Goal: Register for event/course

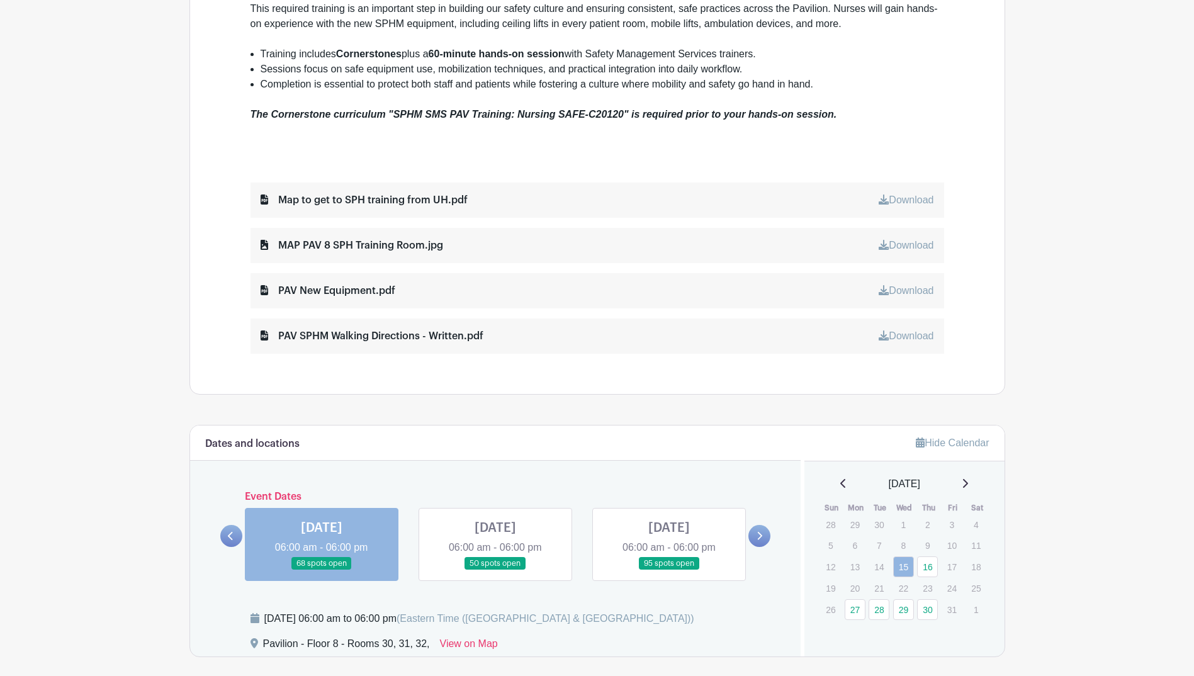
scroll to position [692, 0]
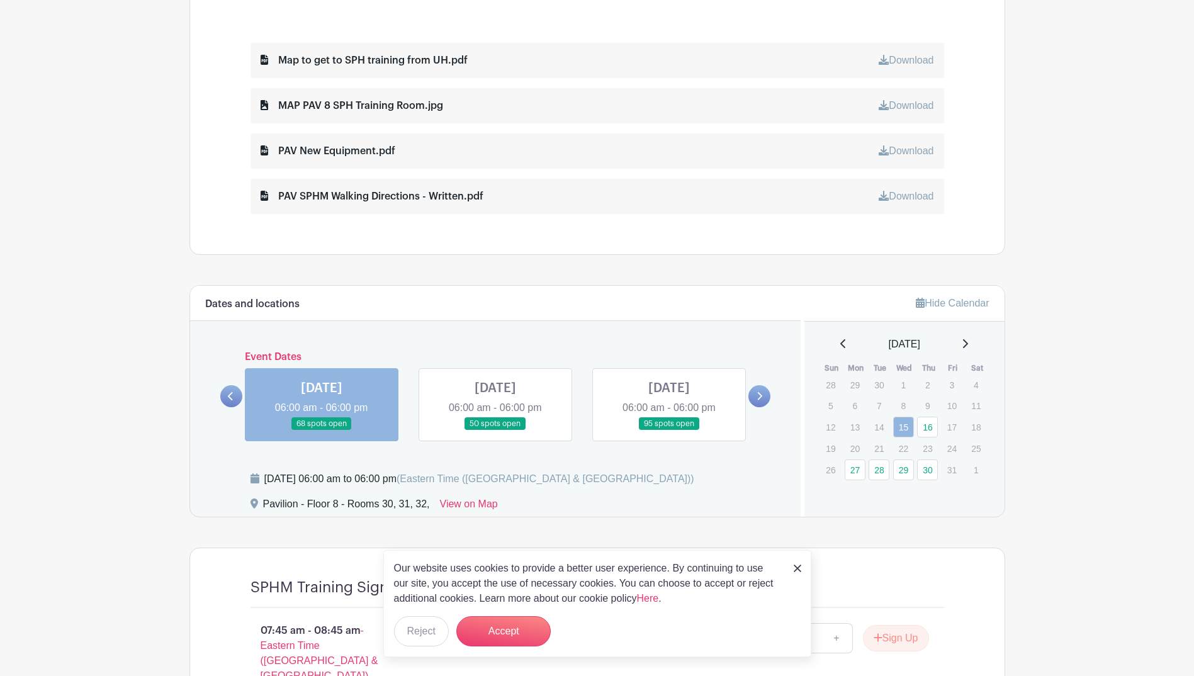
click at [792, 564] on div "Our website uses cookies to provide a better user experience. By continuing to …" at bounding box center [597, 603] width 428 height 107
click at [968, 337] on link at bounding box center [965, 344] width 6 height 15
click at [840, 343] on icon at bounding box center [843, 344] width 6 height 10
click at [927, 471] on link "30" at bounding box center [927, 469] width 21 height 21
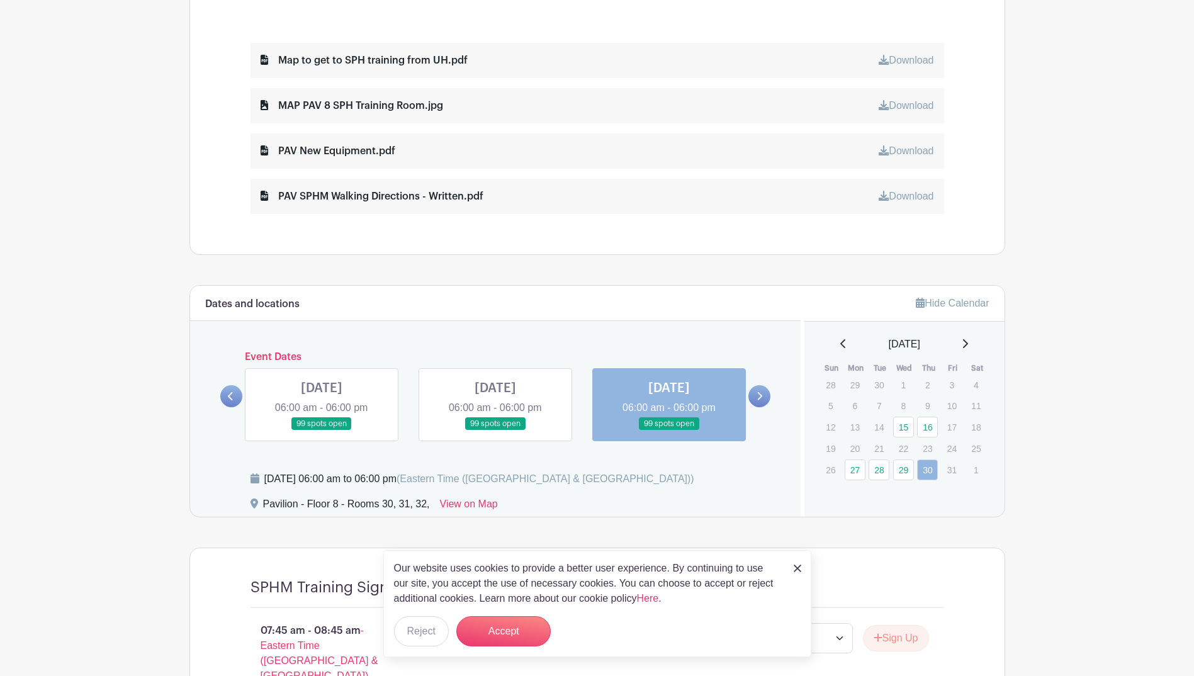
click at [669, 431] on link at bounding box center [669, 431] width 0 height 0
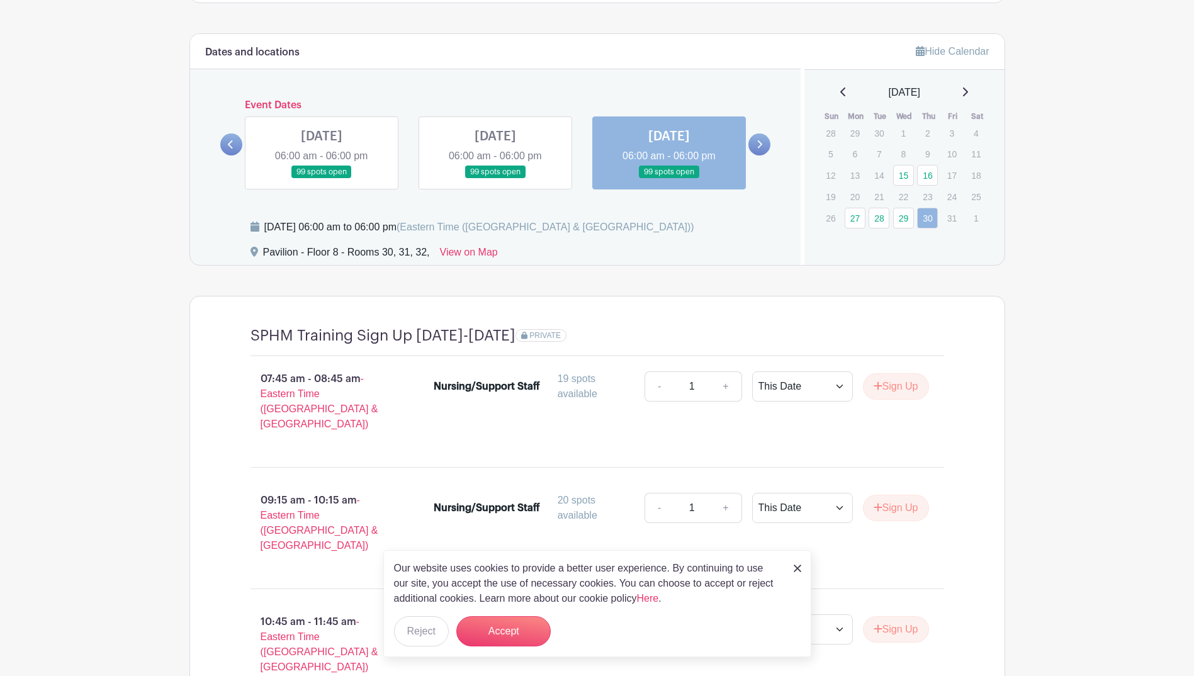
scroll to position [1007, 0]
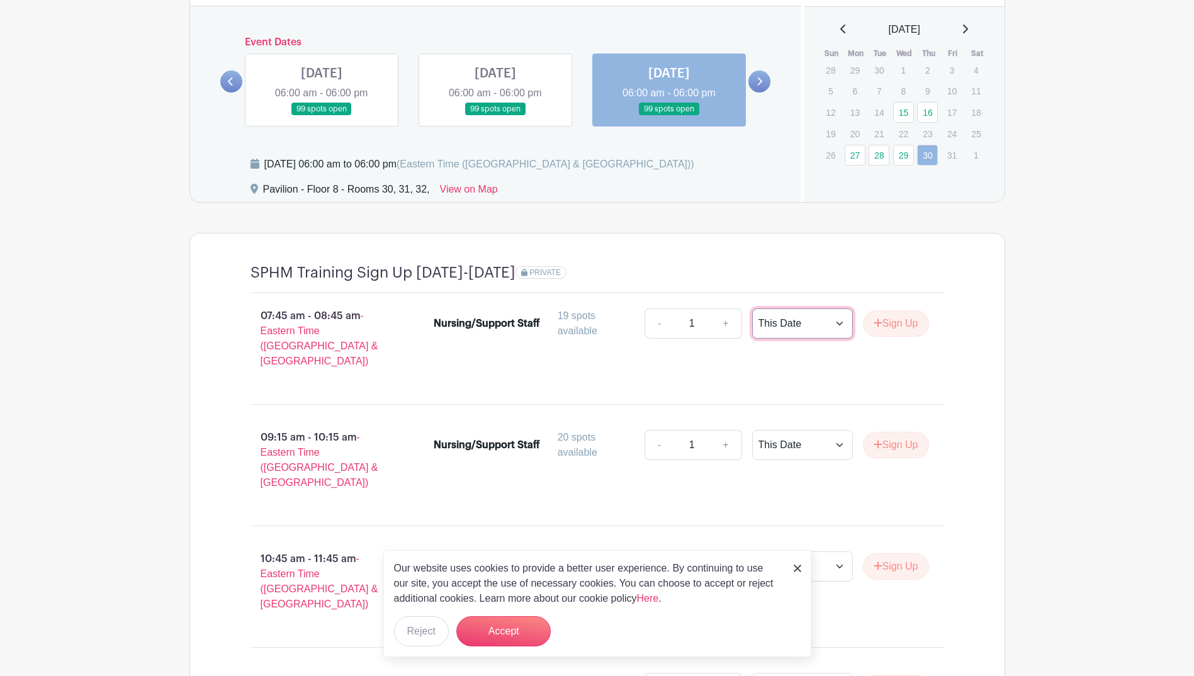
click at [840, 321] on select "This Date Select Dates" at bounding box center [802, 323] width 101 height 30
click at [961, 263] on div "SPHM Training Sign Up [DATE]-[DATE] PRIVATE 07:45 am - 08:45 am - Eastern Time …" at bounding box center [597, 601] width 754 height 734
click at [541, 228] on turbo-frame "Dates and locations Event Dates [DATE] 06:00 am - 06:00 pm 68 spots open [DATE]…" at bounding box center [597, 469] width 816 height 998
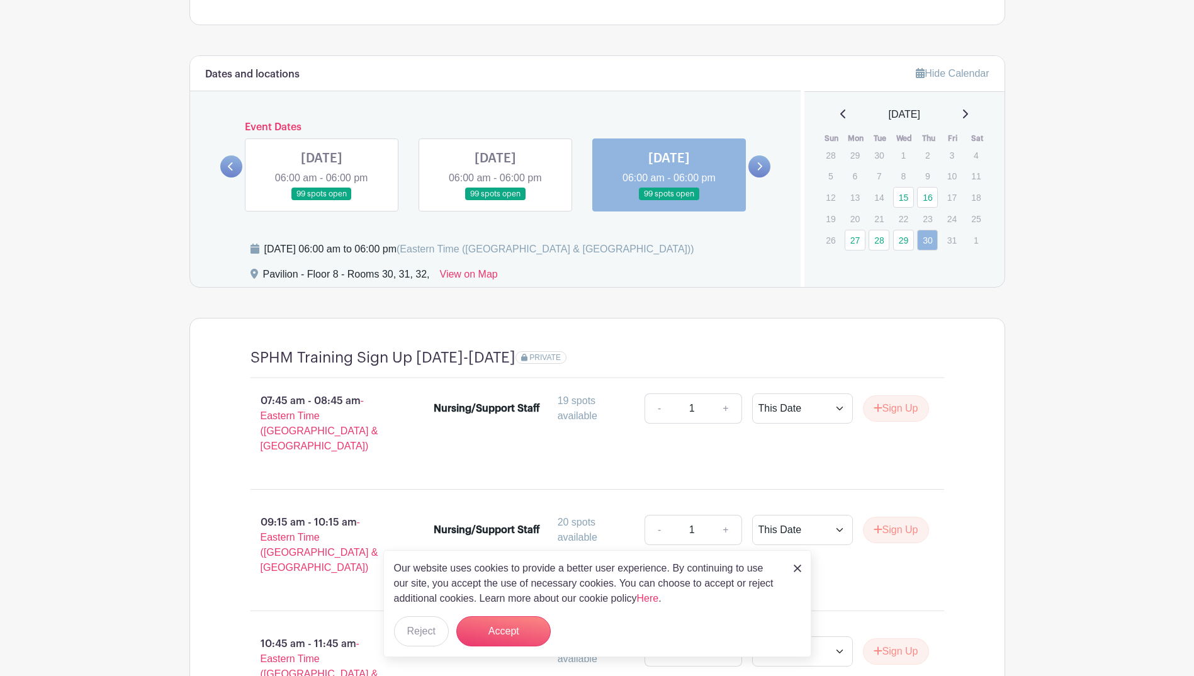
scroll to position [944, 0]
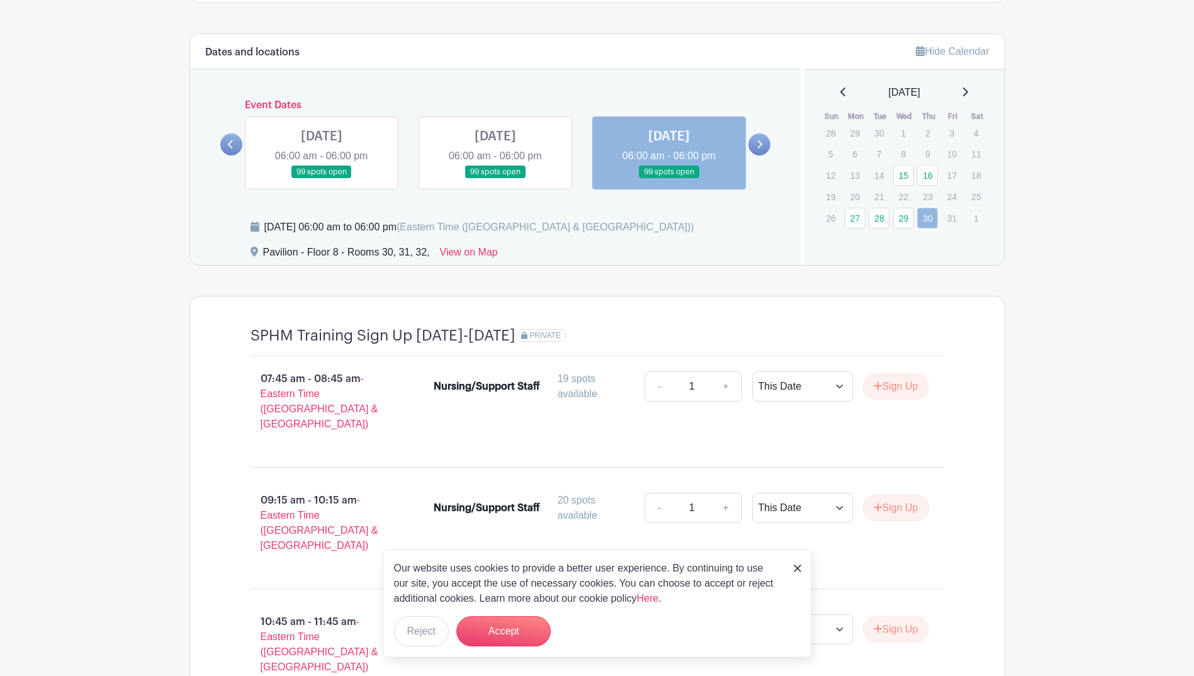
click at [801, 569] on img at bounding box center [798, 569] width 8 height 8
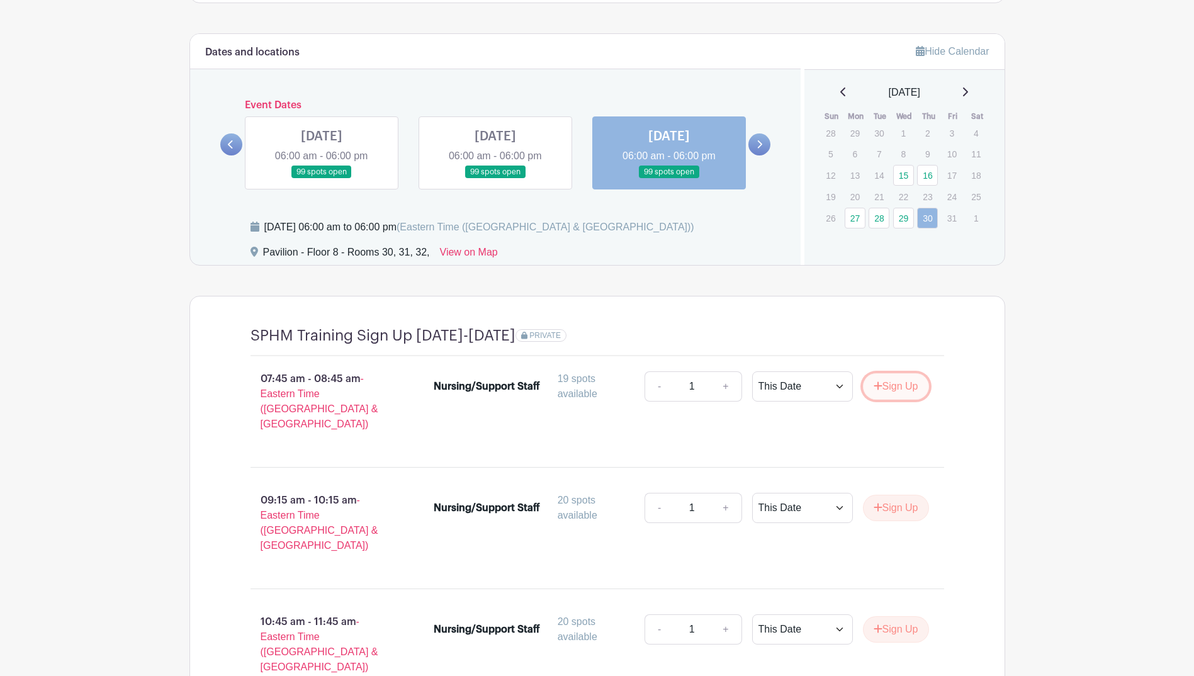
click at [891, 390] on button "Sign Up" at bounding box center [896, 386] width 66 height 26
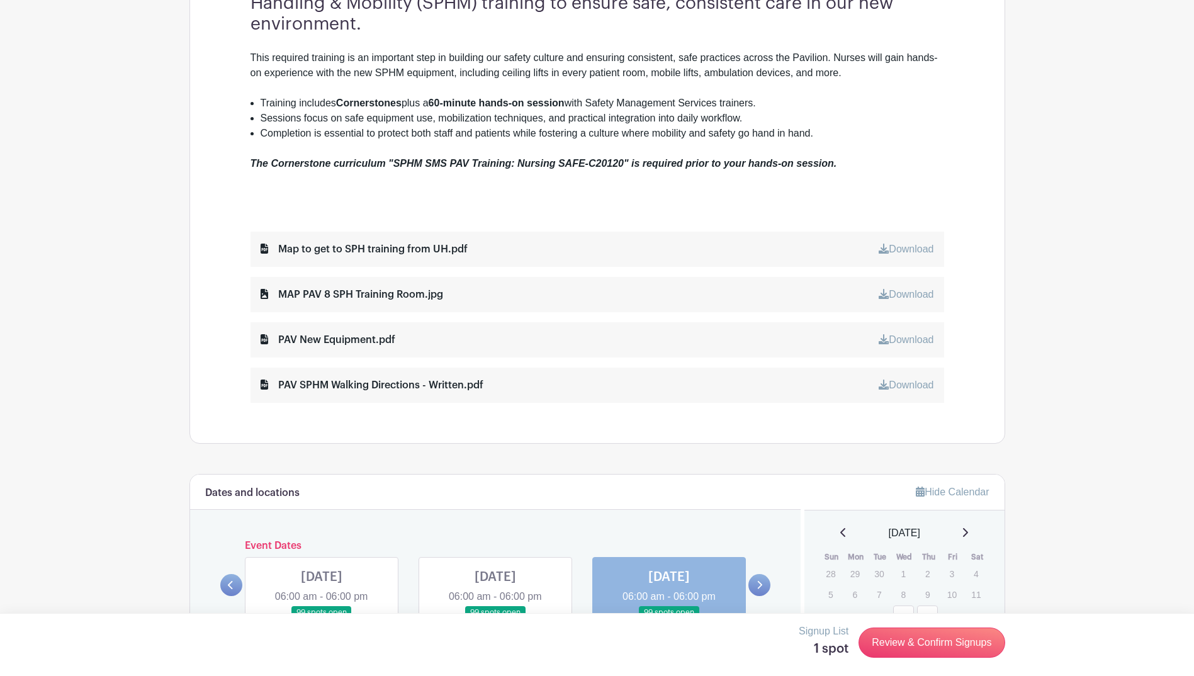
scroll to position [692, 0]
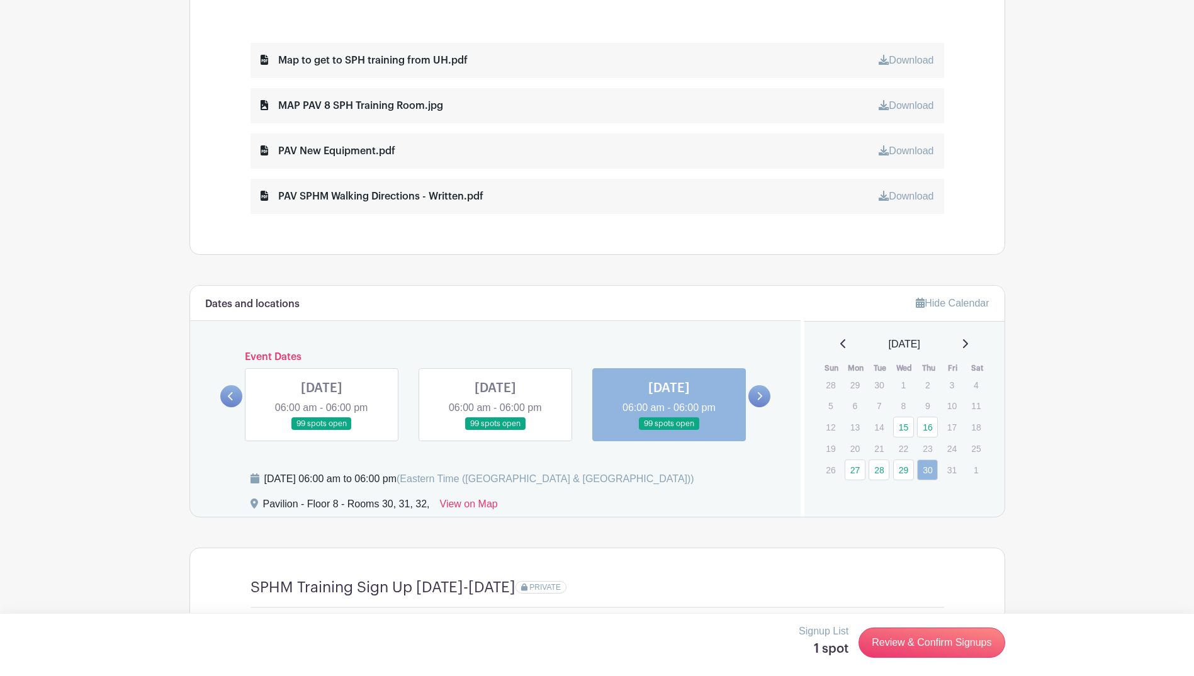
click at [294, 196] on div "PAV SPHM Walking Directions - Written.pdf" at bounding box center [372, 196] width 223 height 15
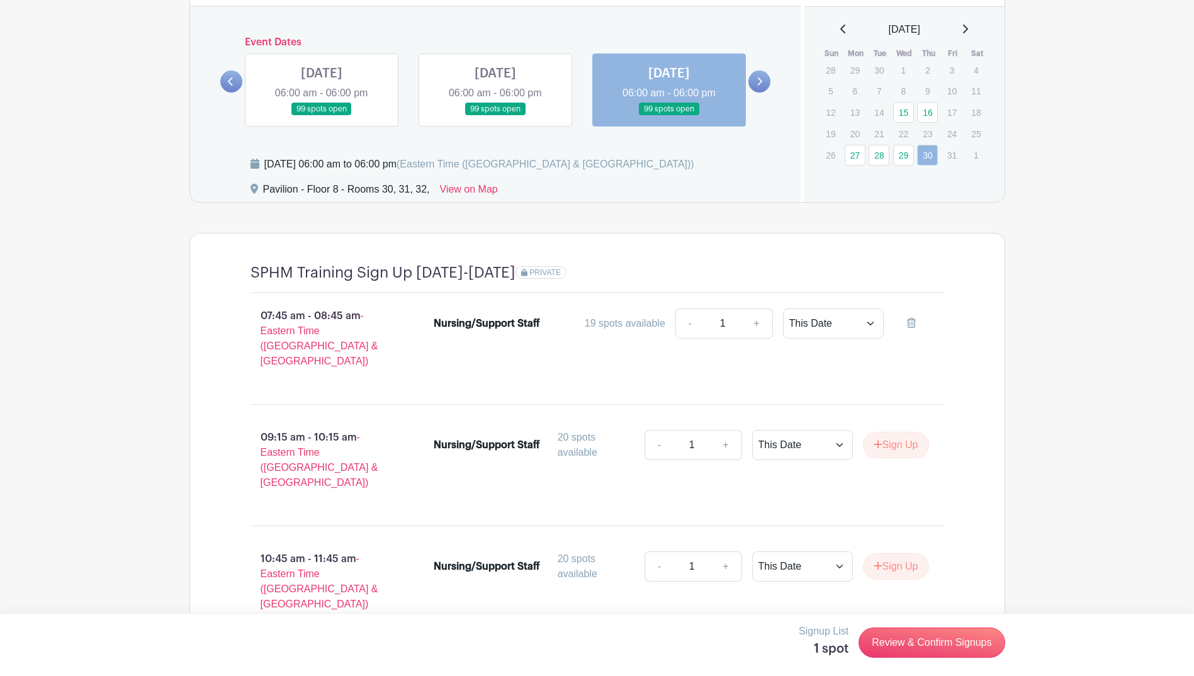
scroll to position [881, 0]
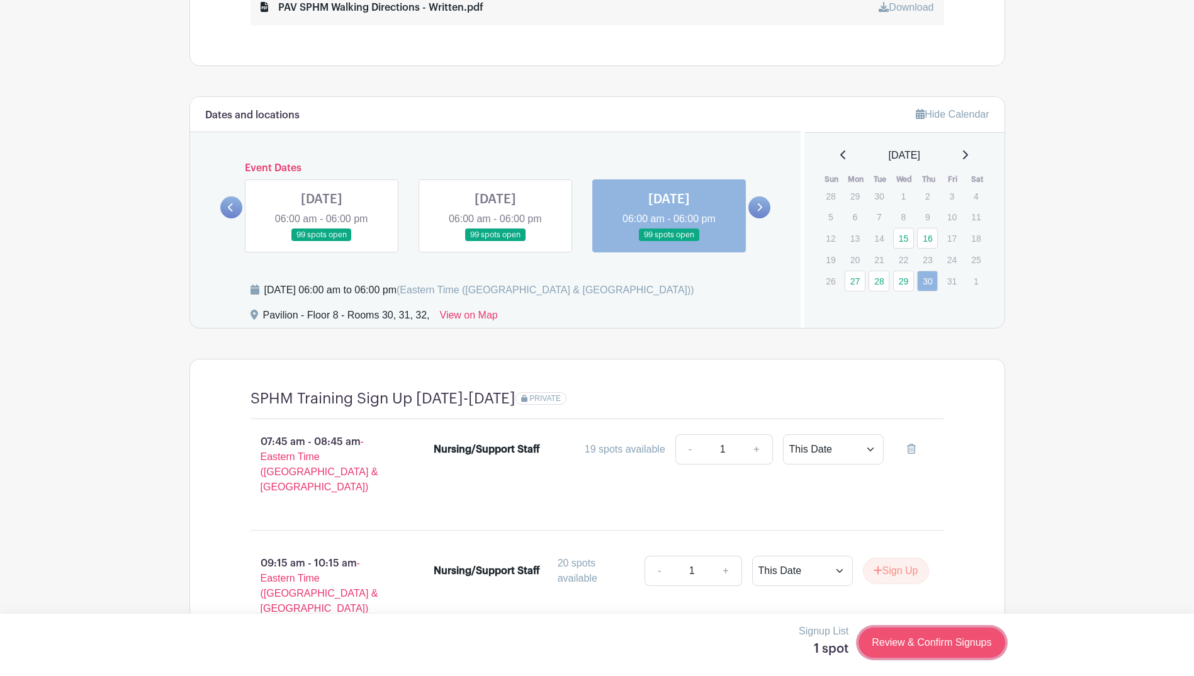
click at [910, 645] on link "Review & Confirm Signups" at bounding box center [932, 643] width 146 height 30
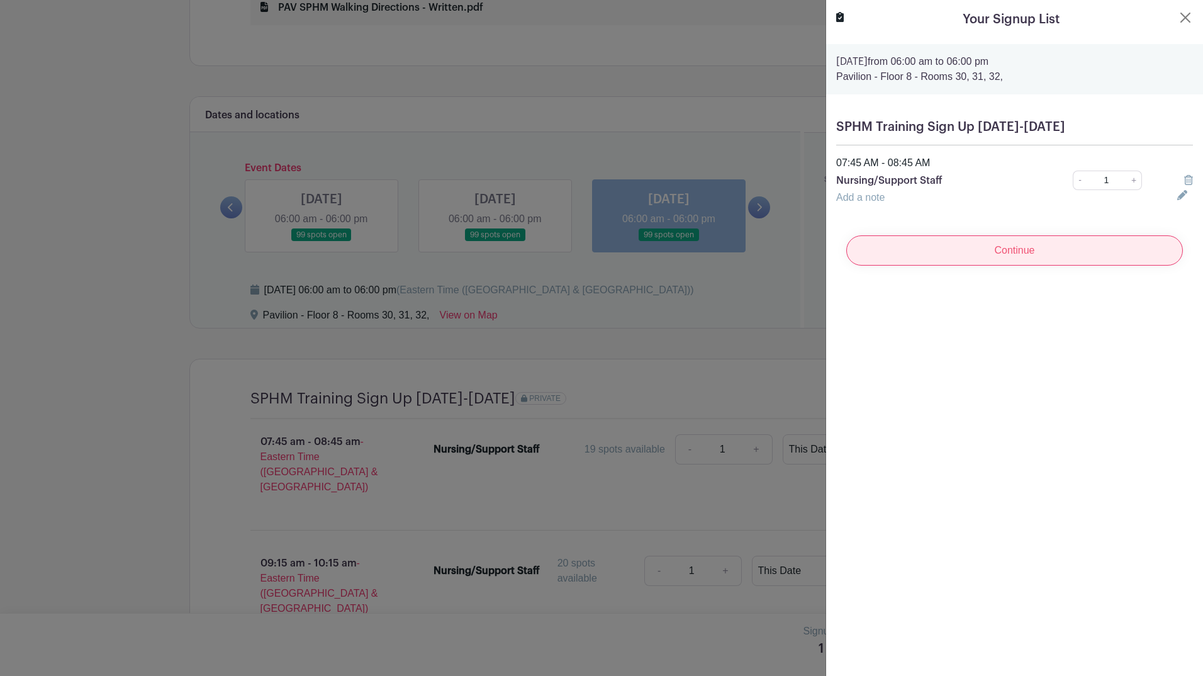
click at [1037, 252] on input "Continue" at bounding box center [1015, 250] width 337 height 30
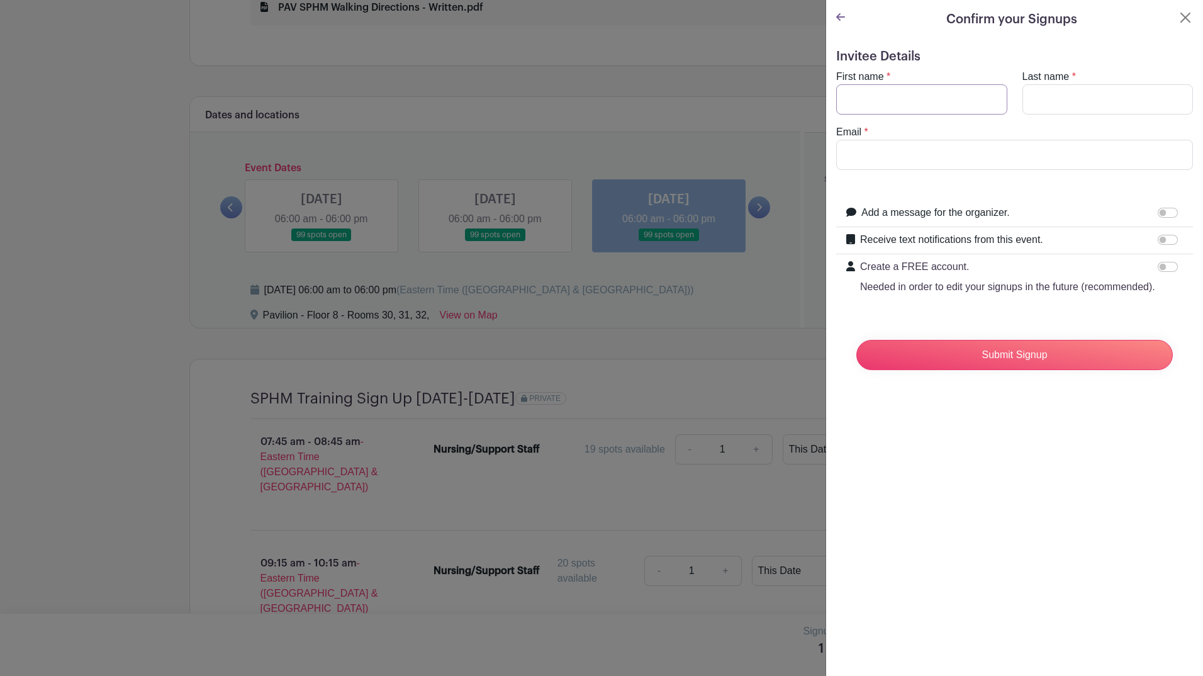
click at [923, 104] on input "First name" at bounding box center [922, 99] width 171 height 30
type input "[PERSON_NAME]"
click at [1063, 90] on input "Last name" at bounding box center [1108, 99] width 171 height 30
type input "Nodge"
click at [1037, 152] on input "Email" at bounding box center [1015, 155] width 357 height 30
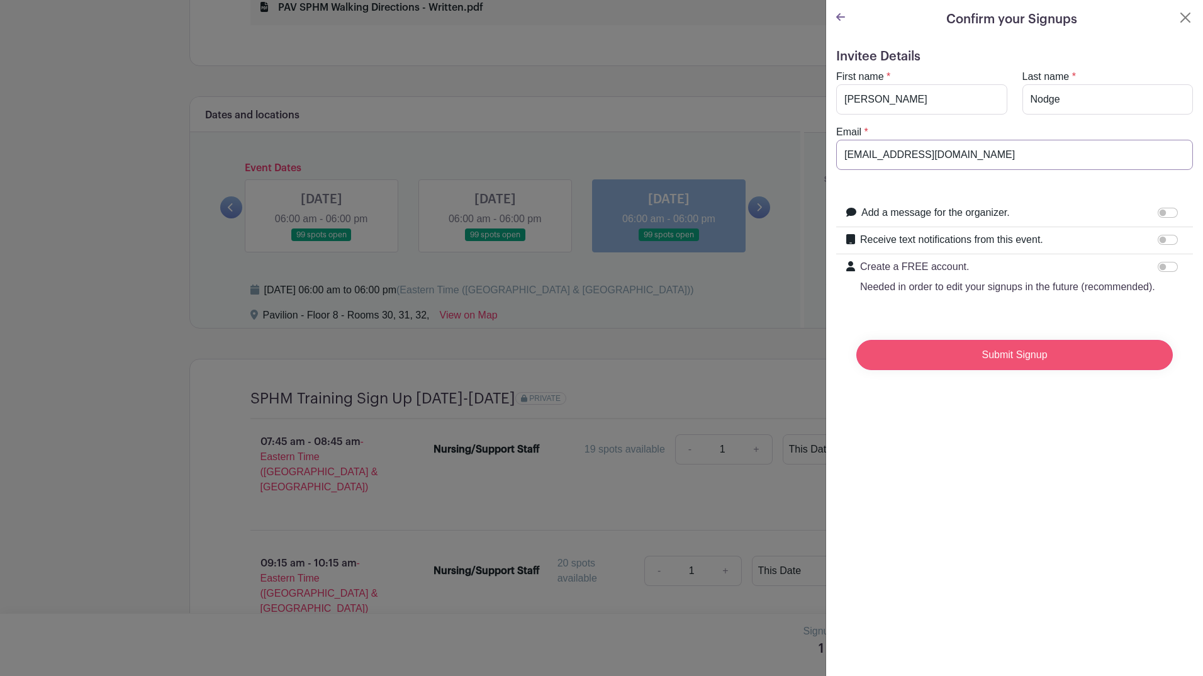
type input "[EMAIL_ADDRESS][DOMAIN_NAME]"
click at [1045, 366] on input "Submit Signup" at bounding box center [1015, 355] width 317 height 30
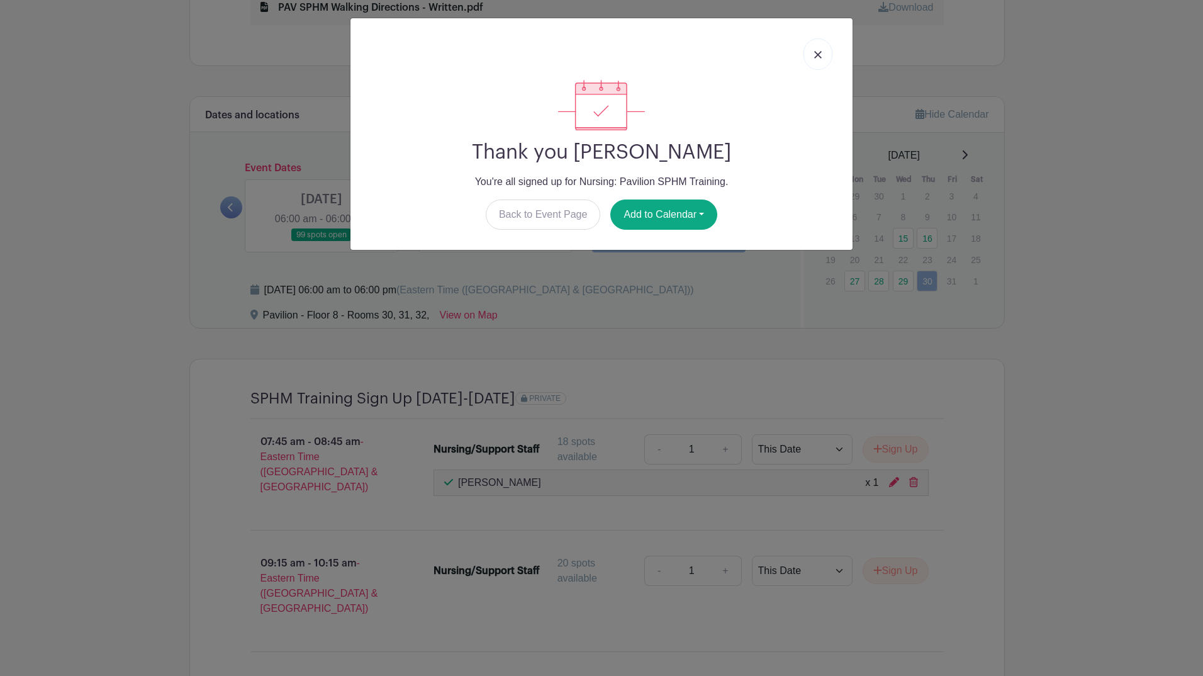
click at [828, 49] on link at bounding box center [818, 53] width 29 height 31
